Goal: Transaction & Acquisition: Purchase product/service

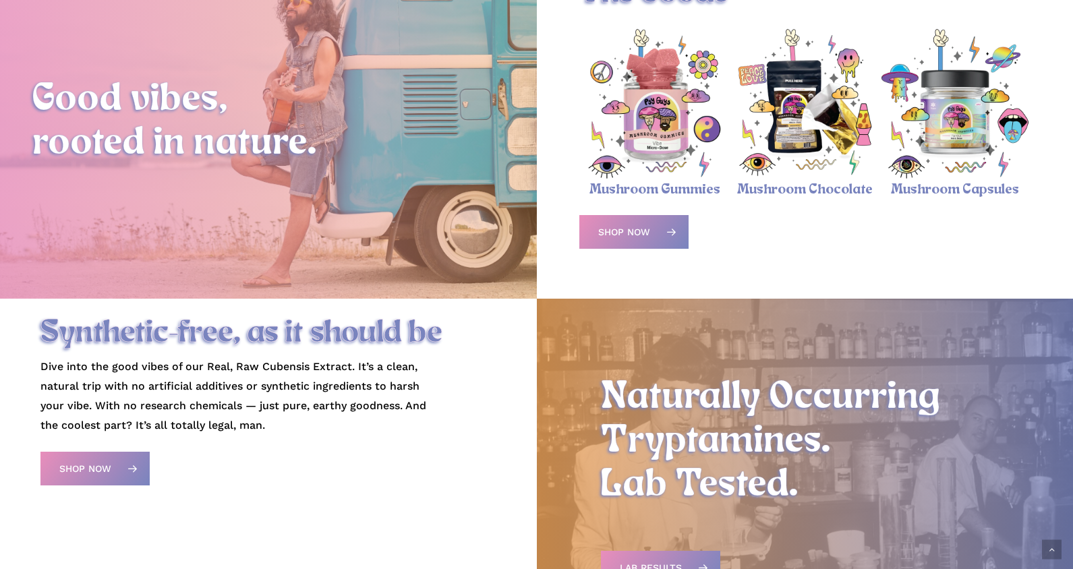
scroll to position [542, 0]
click at [643, 226] on span "Shop Now" at bounding box center [624, 231] width 52 height 13
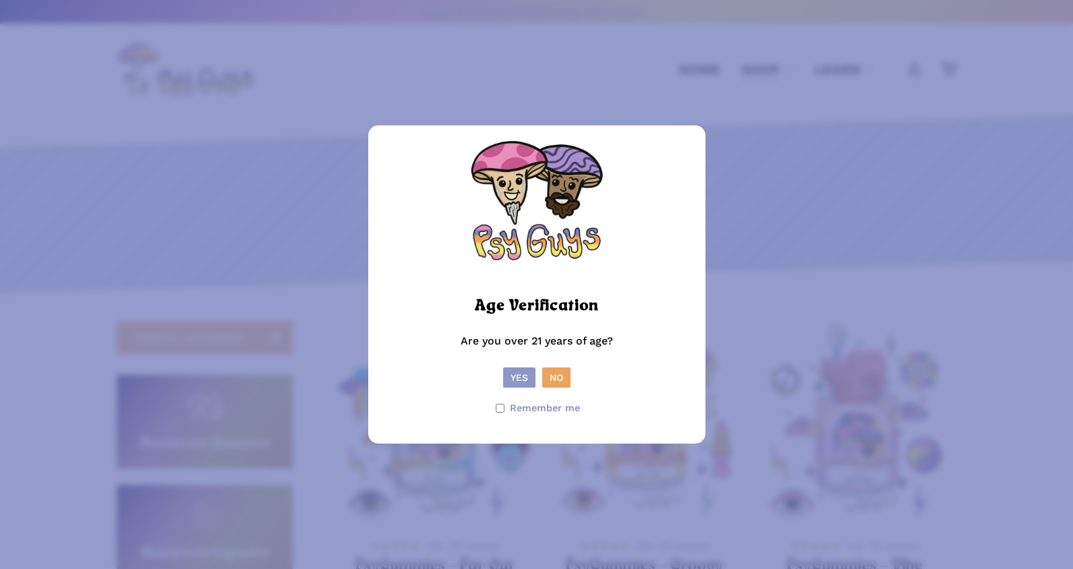
click at [518, 377] on button "Yes" at bounding box center [519, 378] width 32 height 20
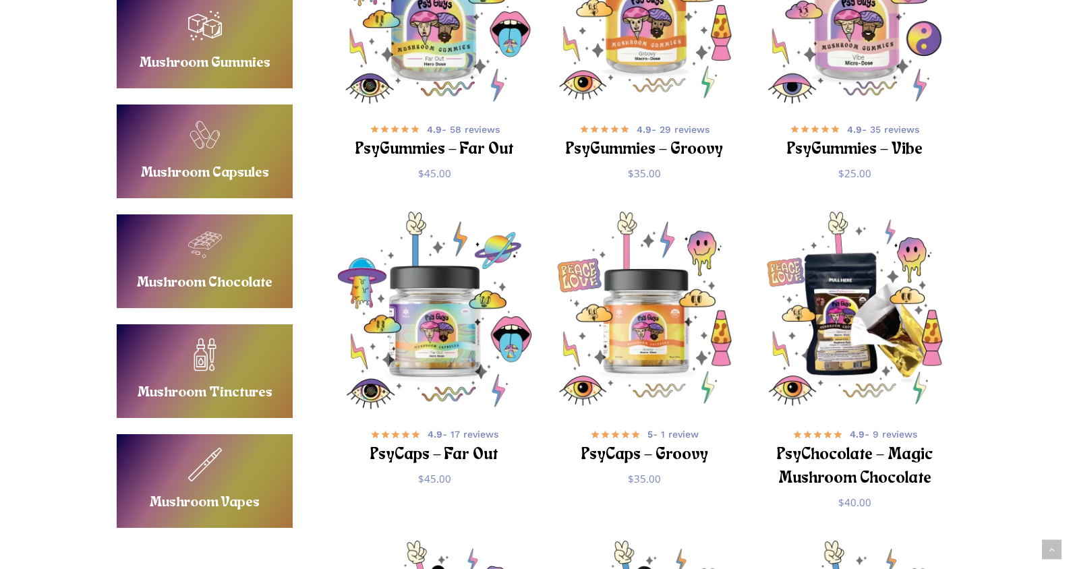
scroll to position [420, 0]
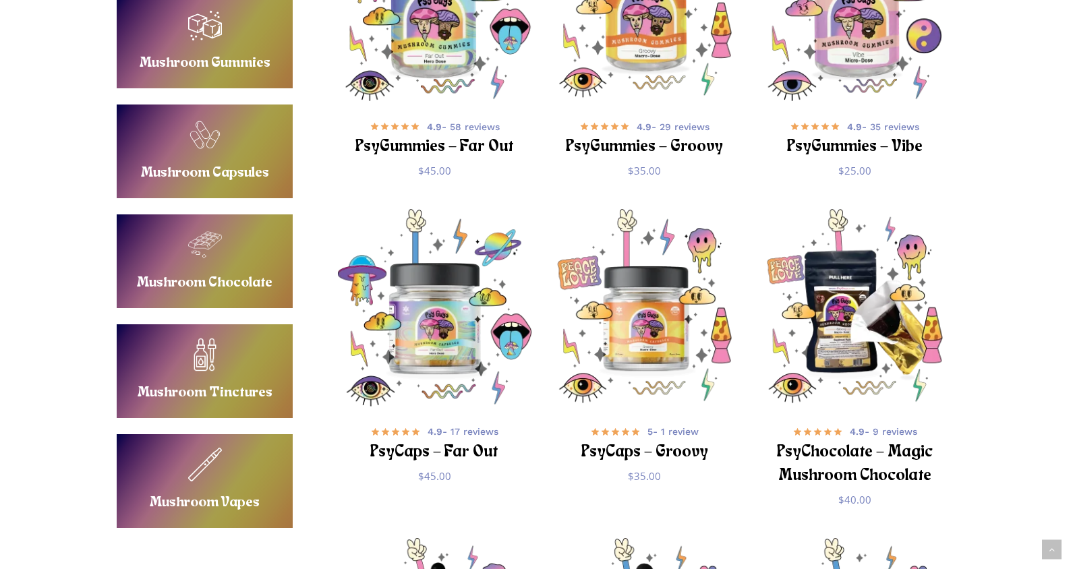
click at [236, 478] on link "Buy Mushroom Vapes" at bounding box center [205, 481] width 176 height 94
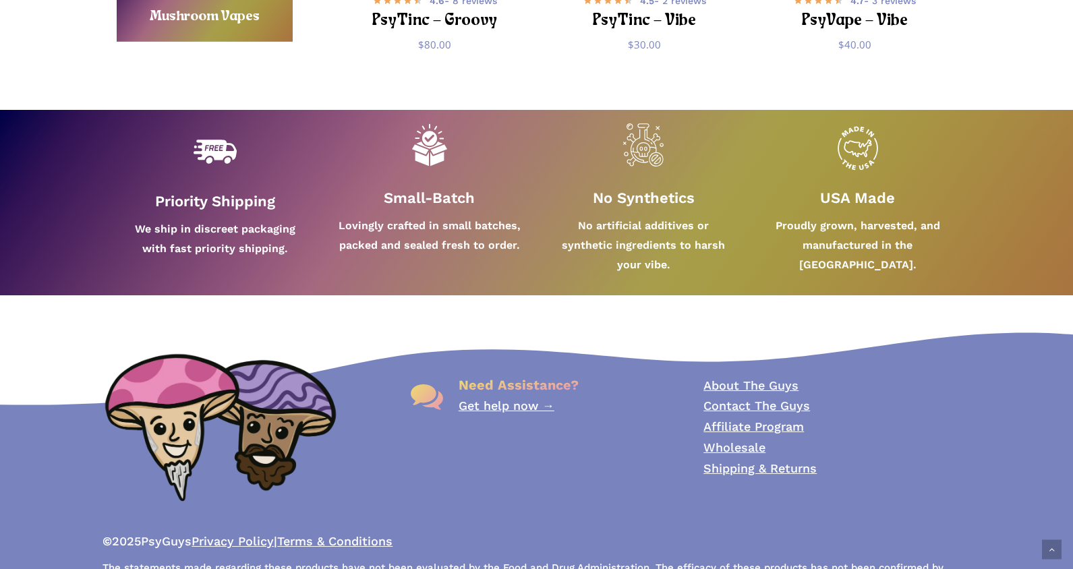
scroll to position [1228, 0]
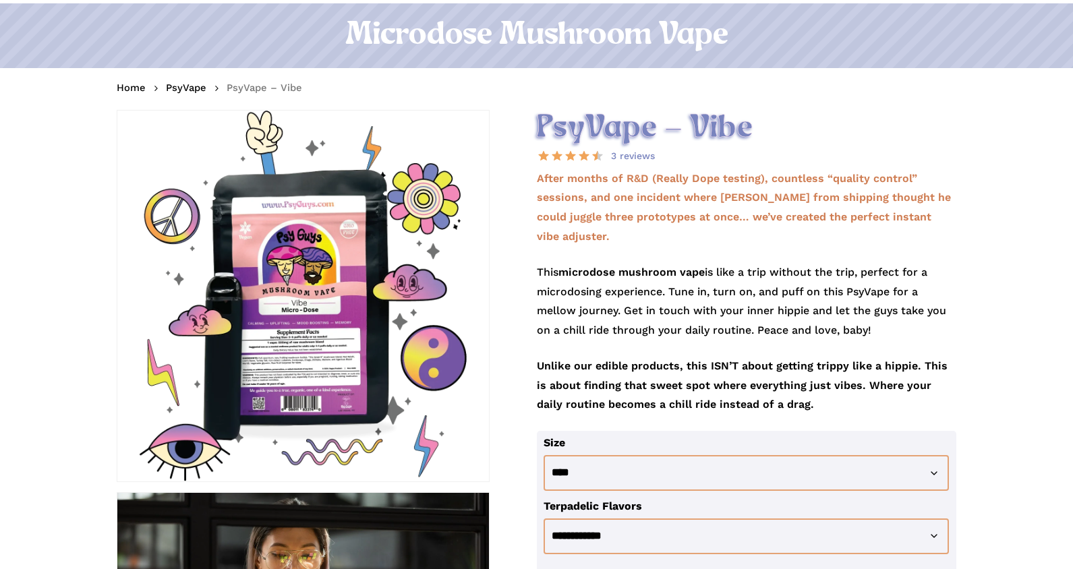
scroll to position [125, 0]
